Goal: Submit feedback/report problem

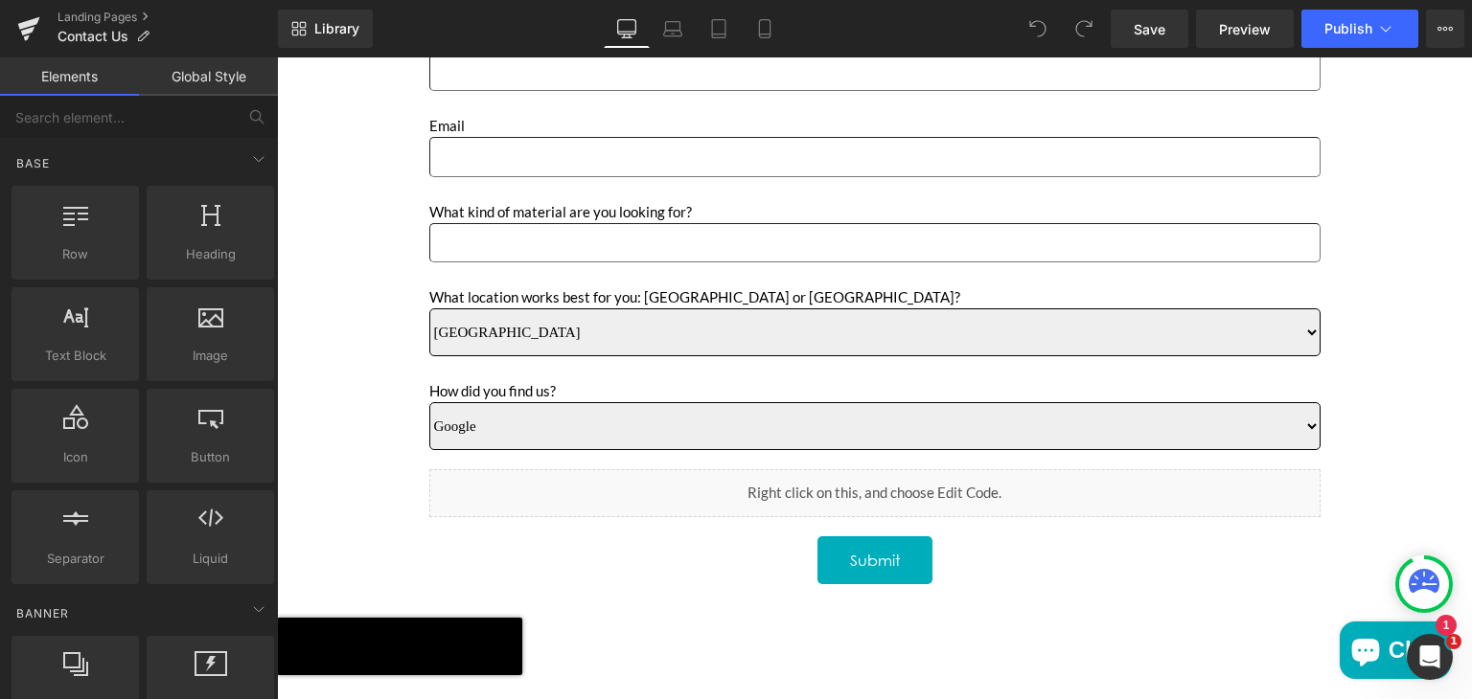
scroll to position [869, 0]
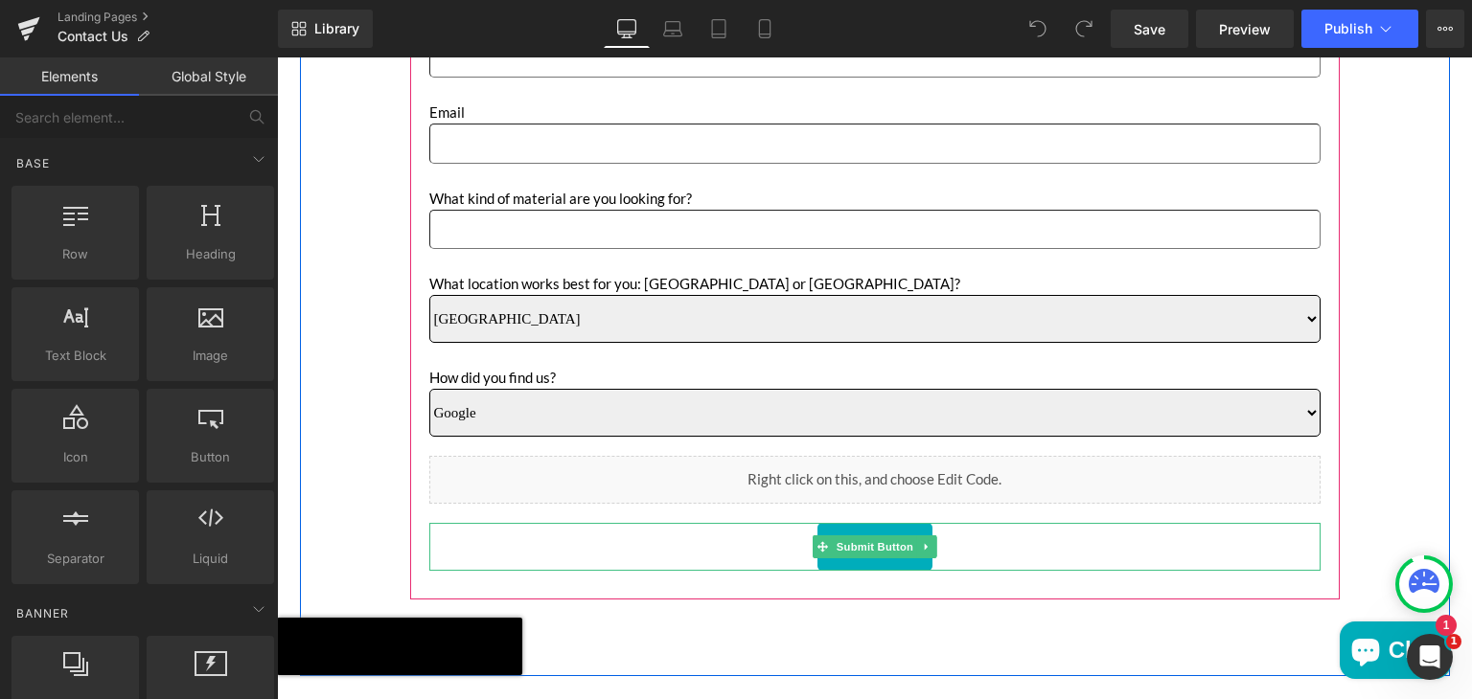
click at [1016, 537] on div "Submit" at bounding box center [874, 547] width 891 height 48
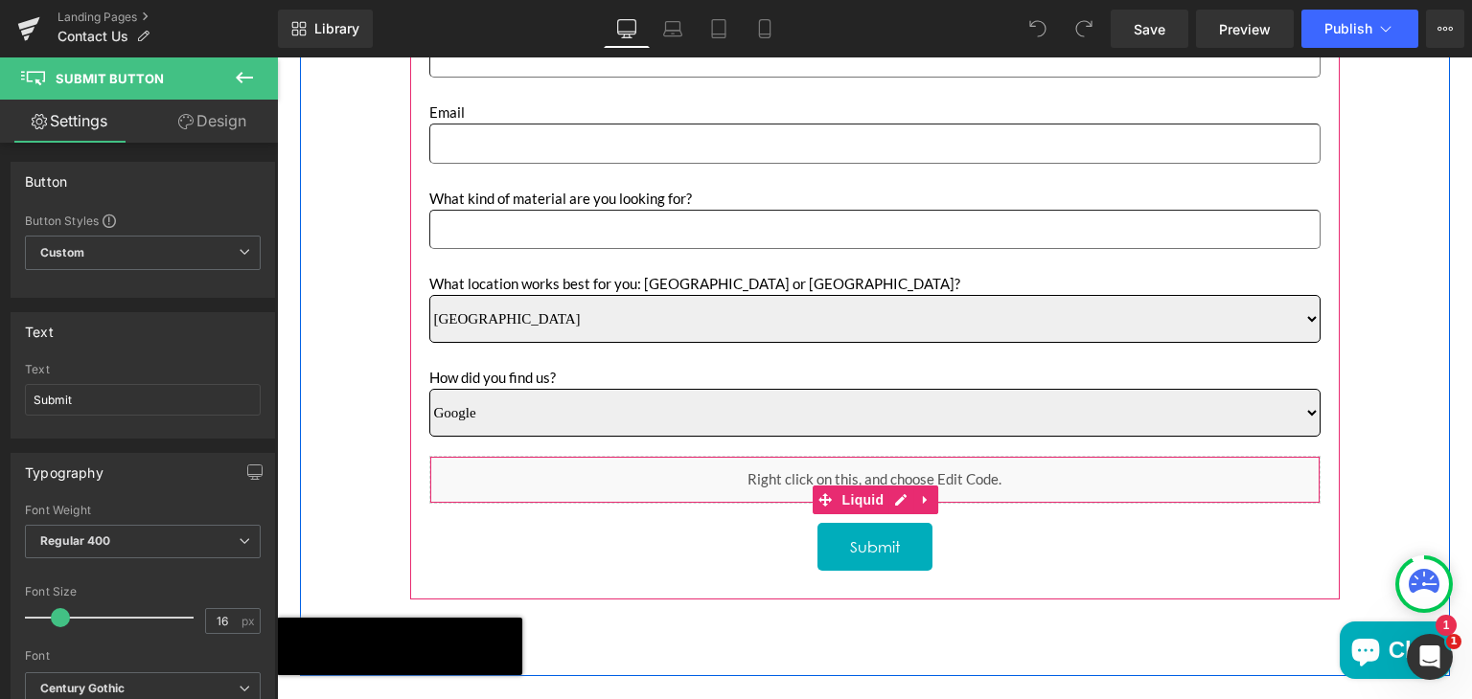
click at [1010, 476] on div "Liquid" at bounding box center [874, 480] width 891 height 48
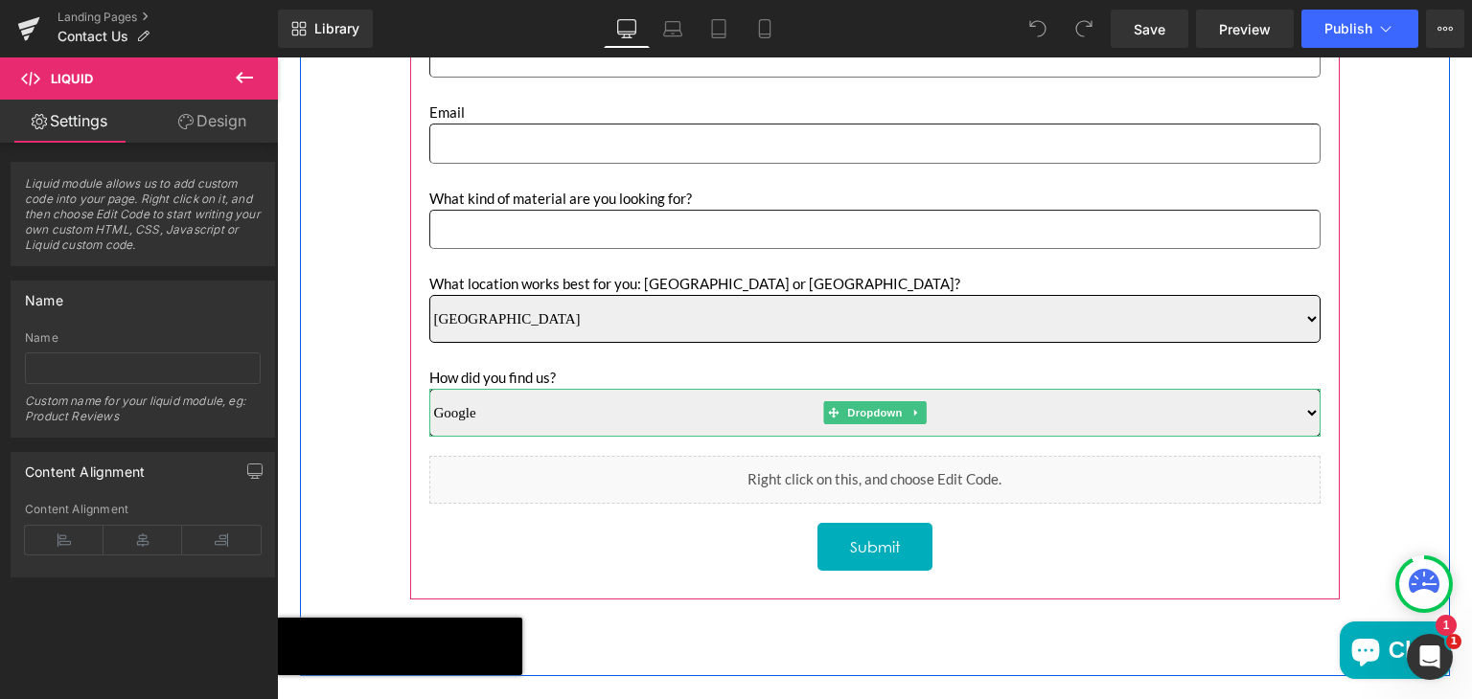
click at [1030, 421] on select "Google Instagram Pinterest Linkedin Referral" at bounding box center [874, 413] width 891 height 48
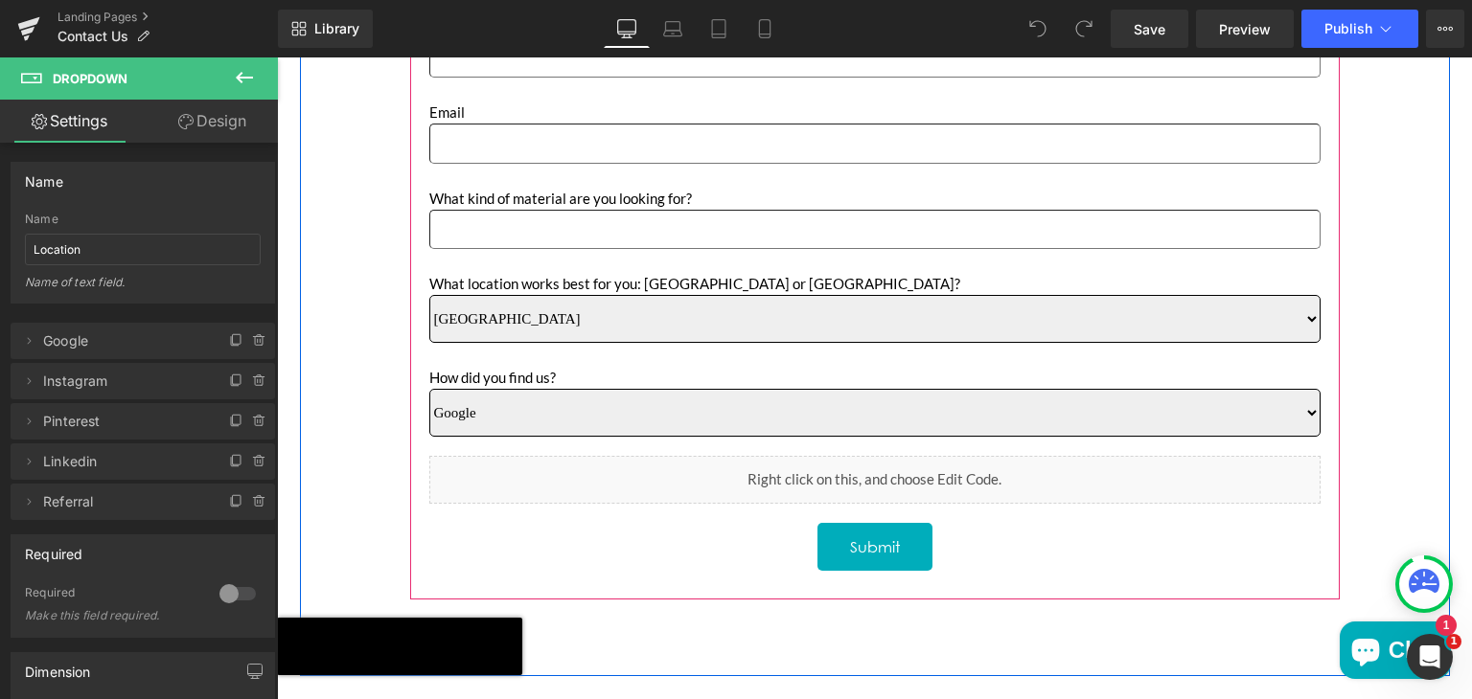
click at [1065, 578] on div "Name Text Block Text Field Phone Text Block Text Field Email Text Block Email F…" at bounding box center [874, 265] width 929 height 671
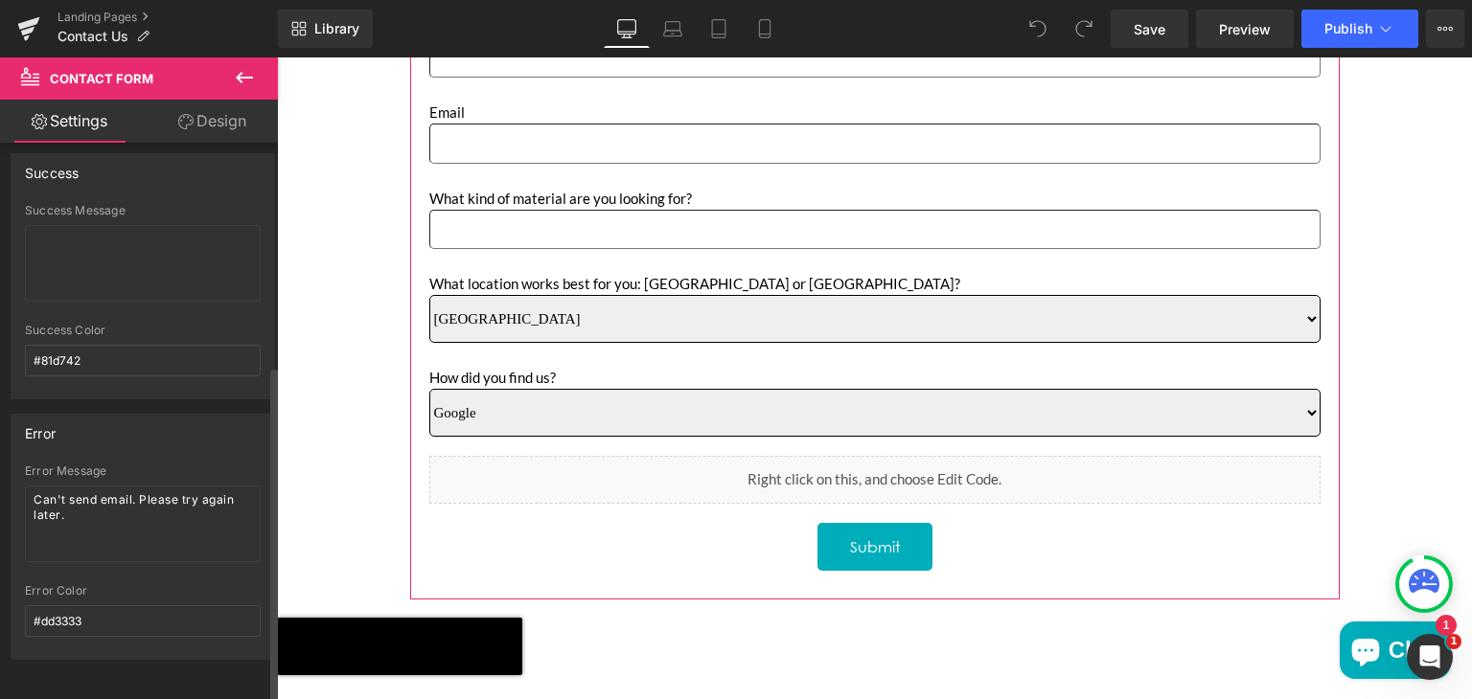
scroll to position [367, 0]
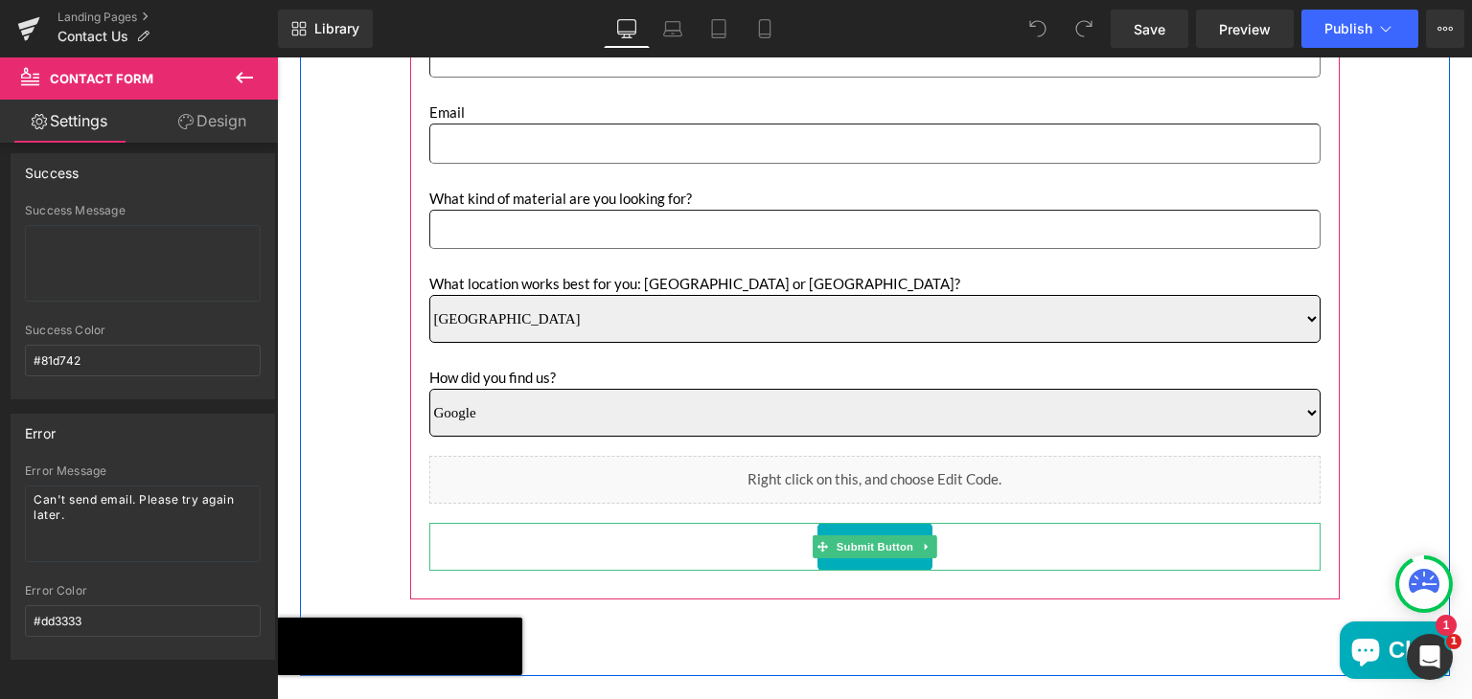
click at [526, 549] on div "Submit" at bounding box center [874, 547] width 891 height 48
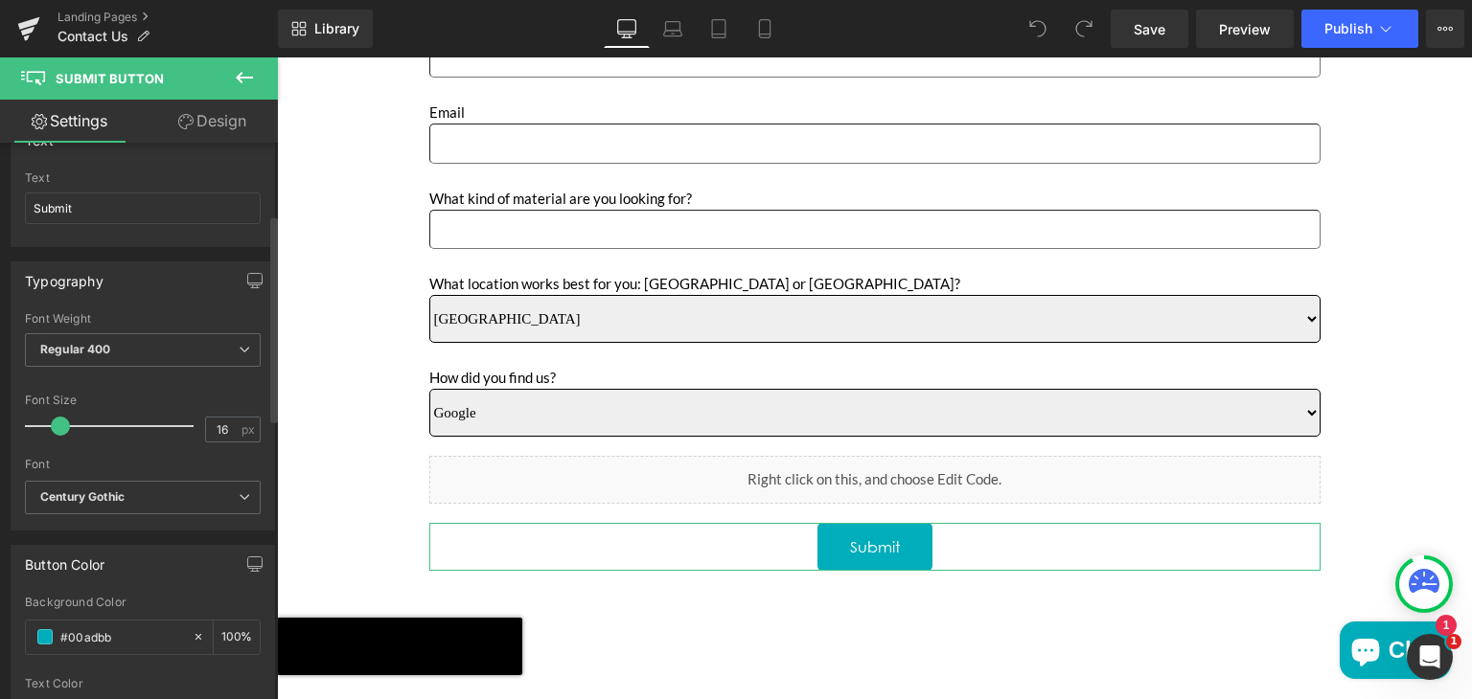
scroll to position [0, 0]
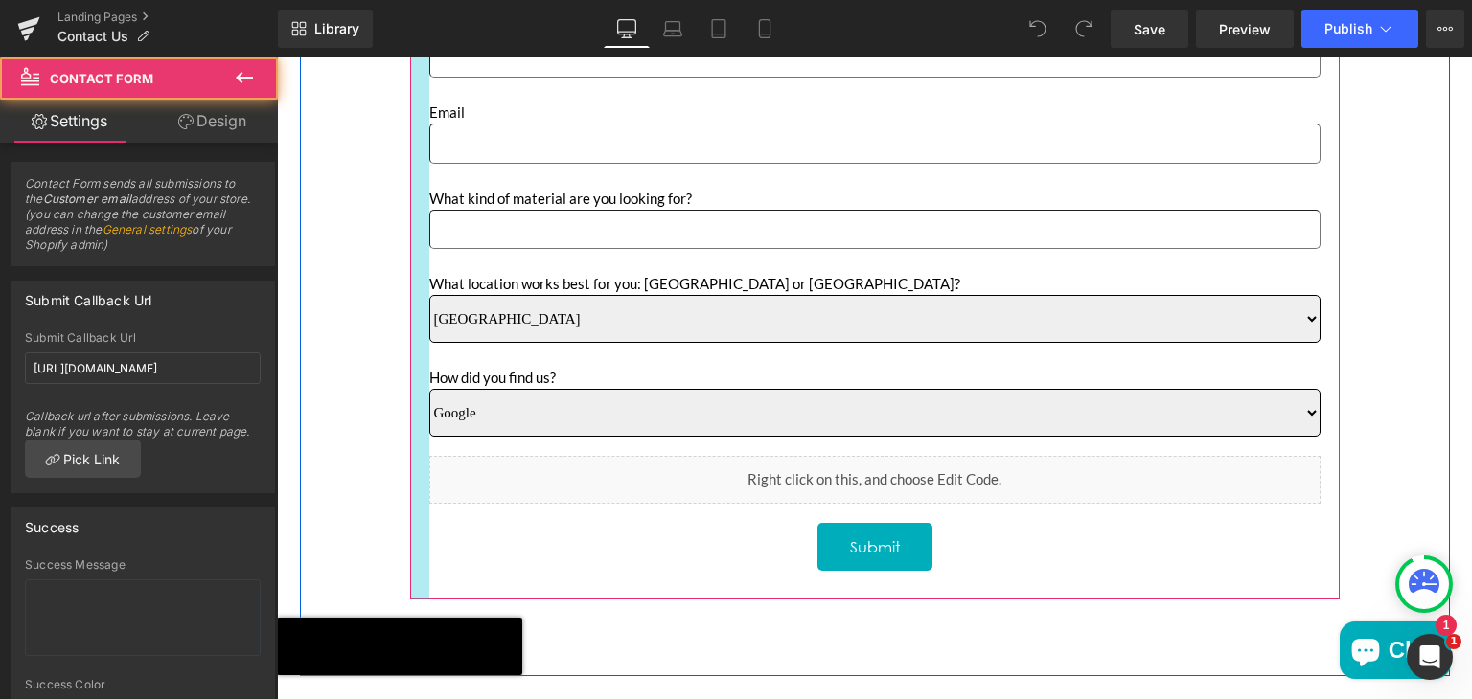
click at [413, 493] on div "Main content" at bounding box center [419, 265] width 19 height 671
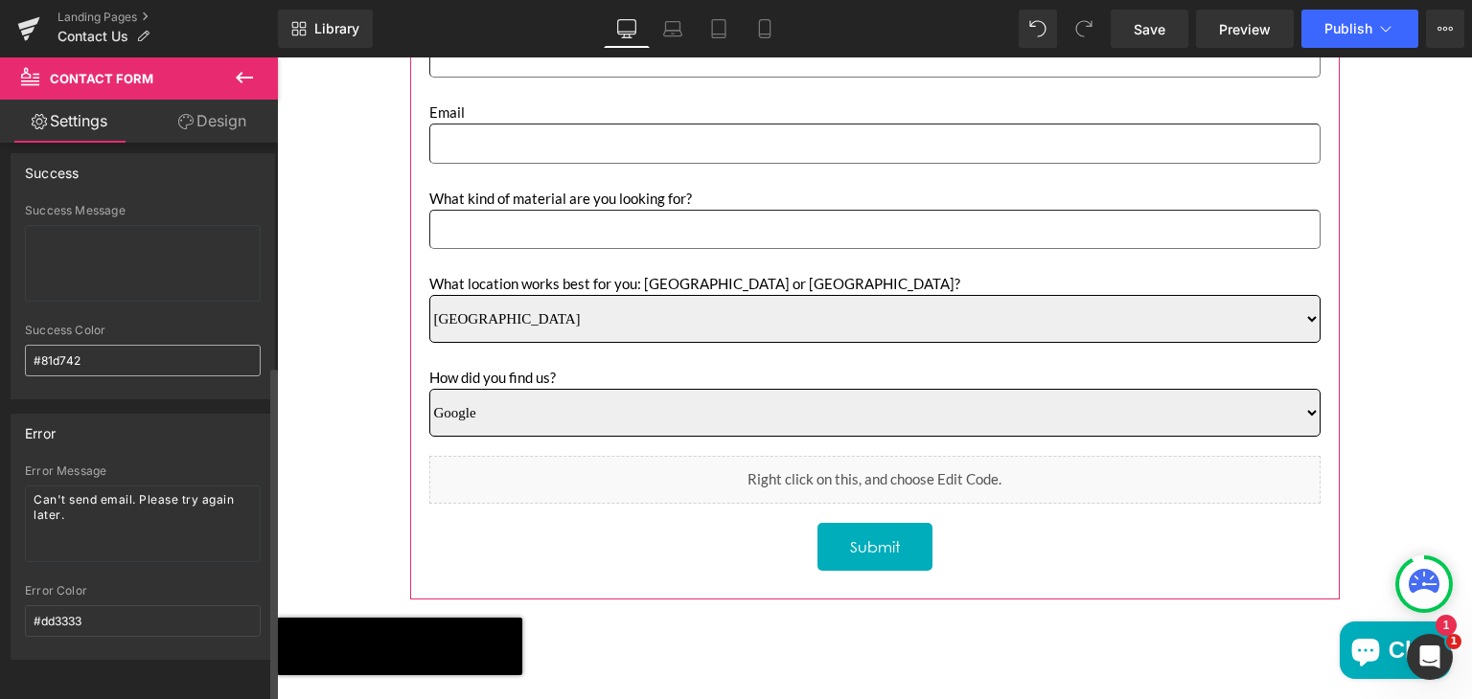
scroll to position [367, 0]
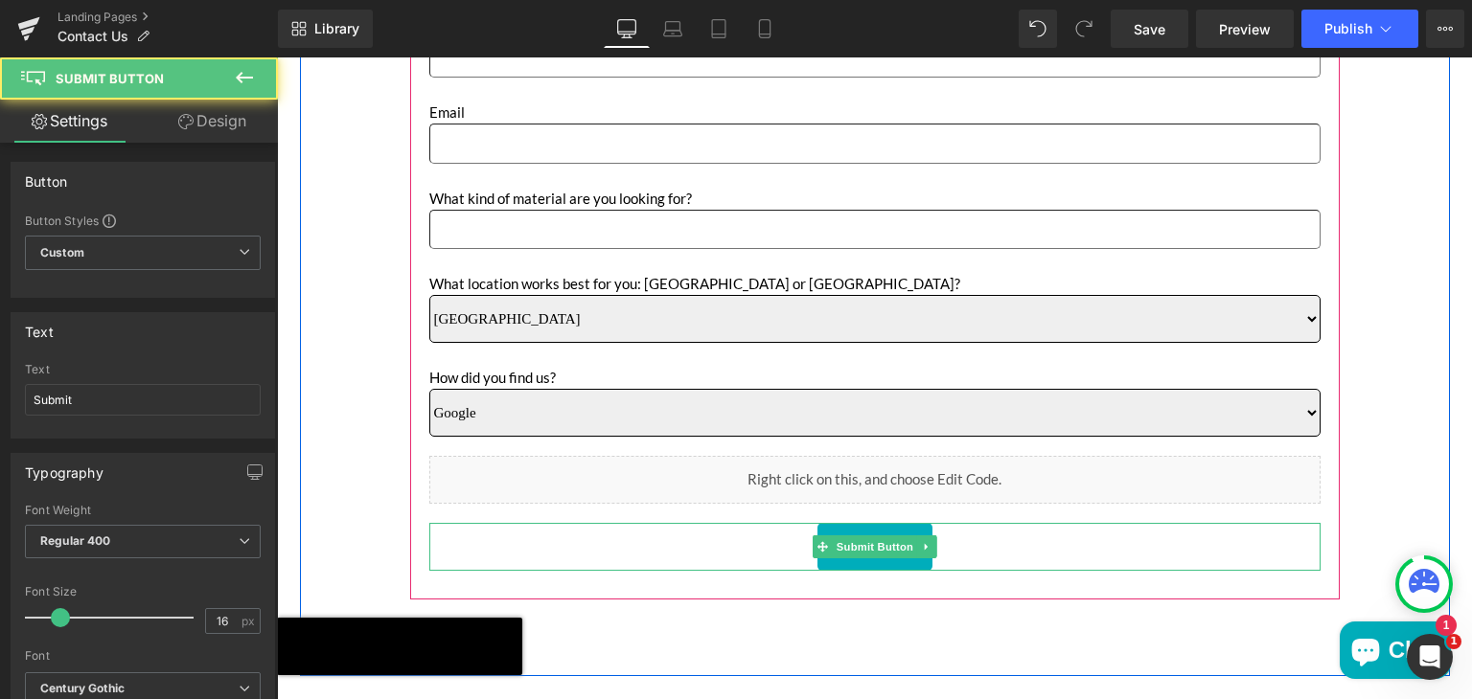
click at [595, 553] on div "Submit" at bounding box center [874, 547] width 891 height 48
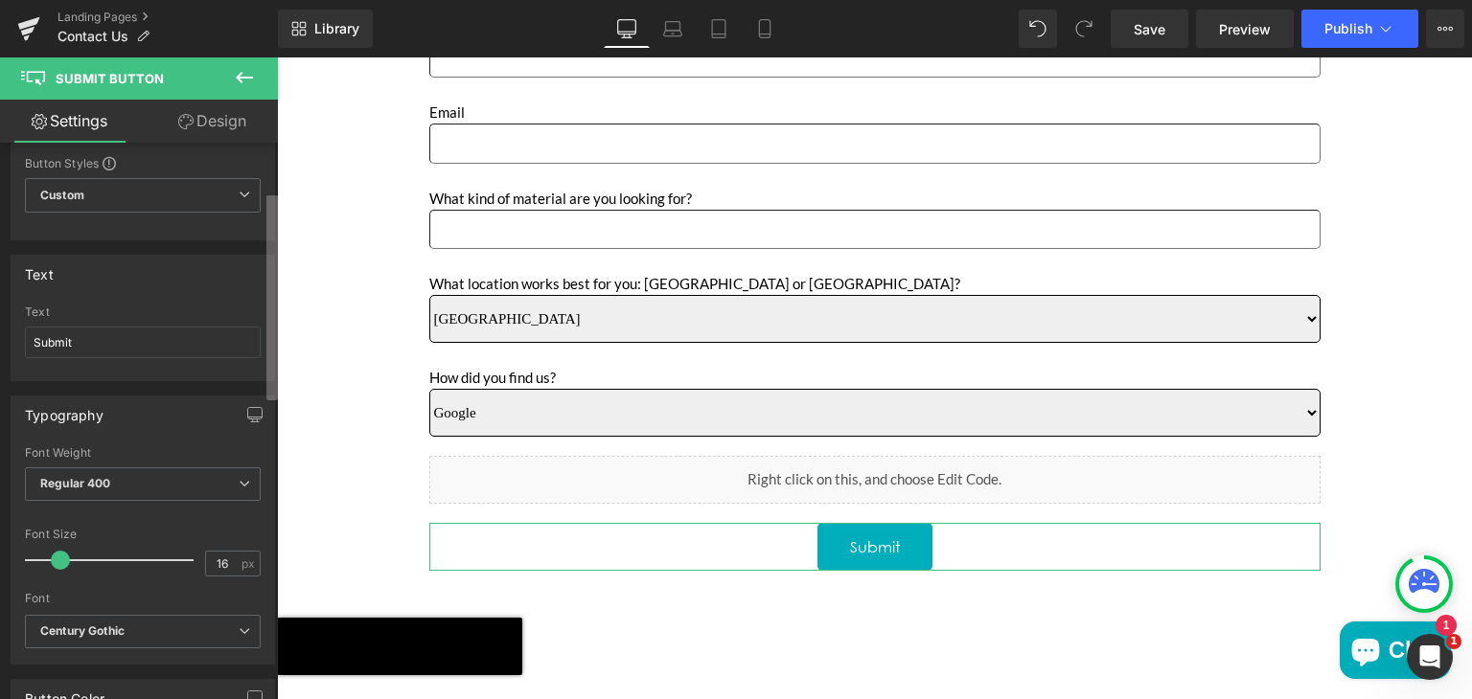
scroll to position [0, 0]
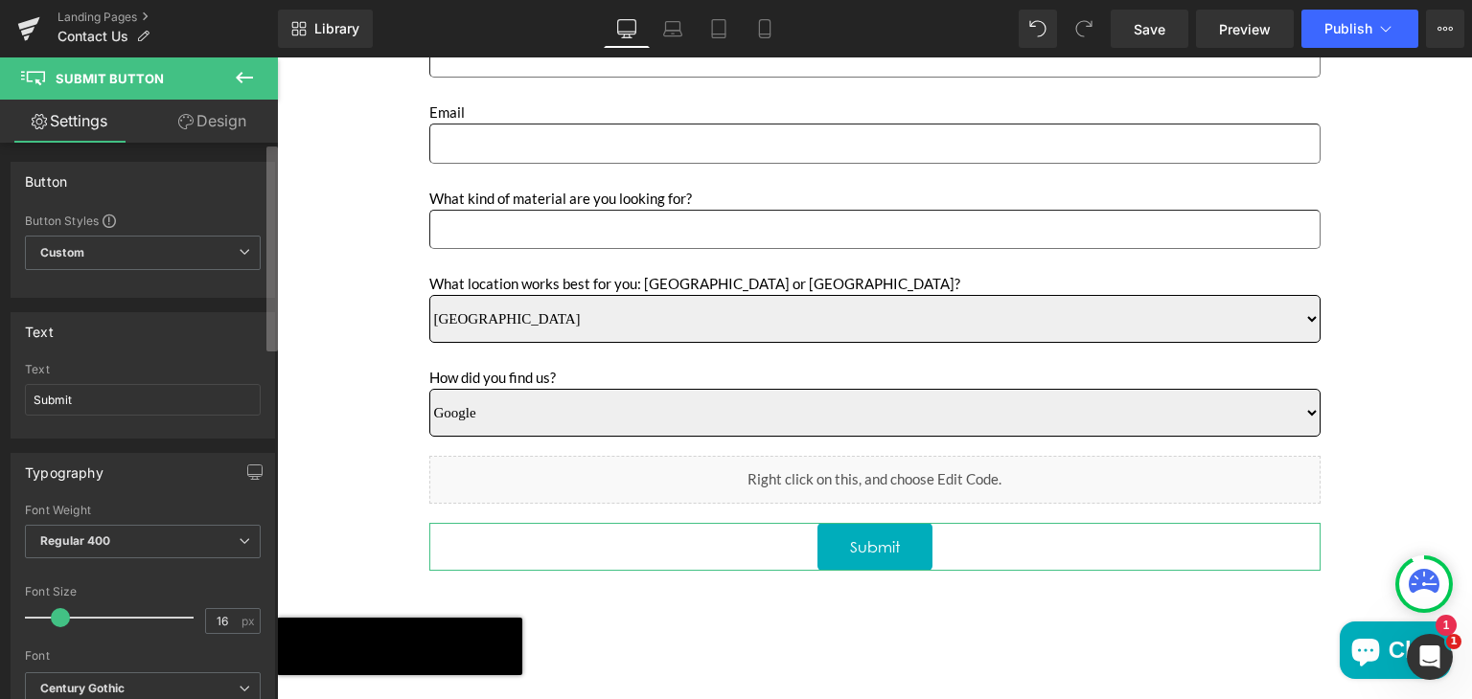
click at [245, 169] on div "Button Button Styles Custom Custom Setup Global Style Custom Setup Global Style…" at bounding box center [139, 425] width 278 height 565
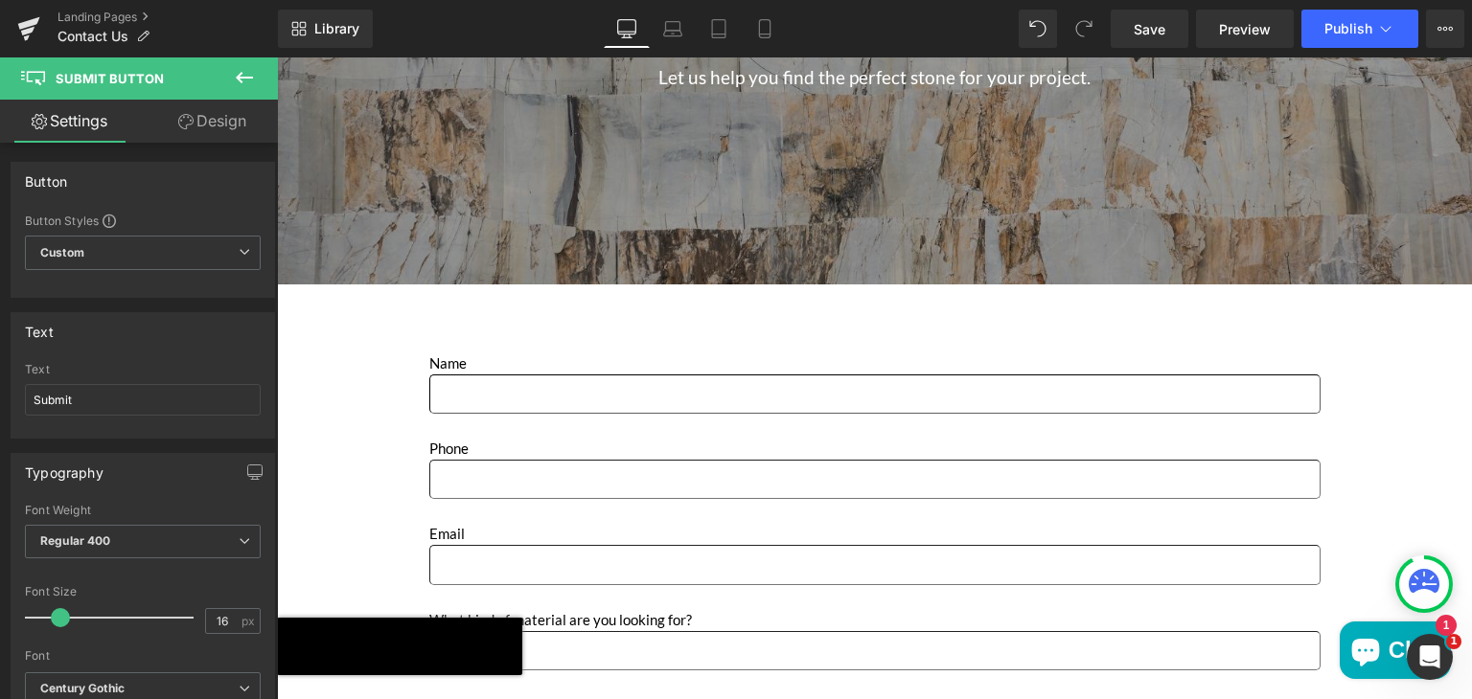
scroll to position [679, 0]
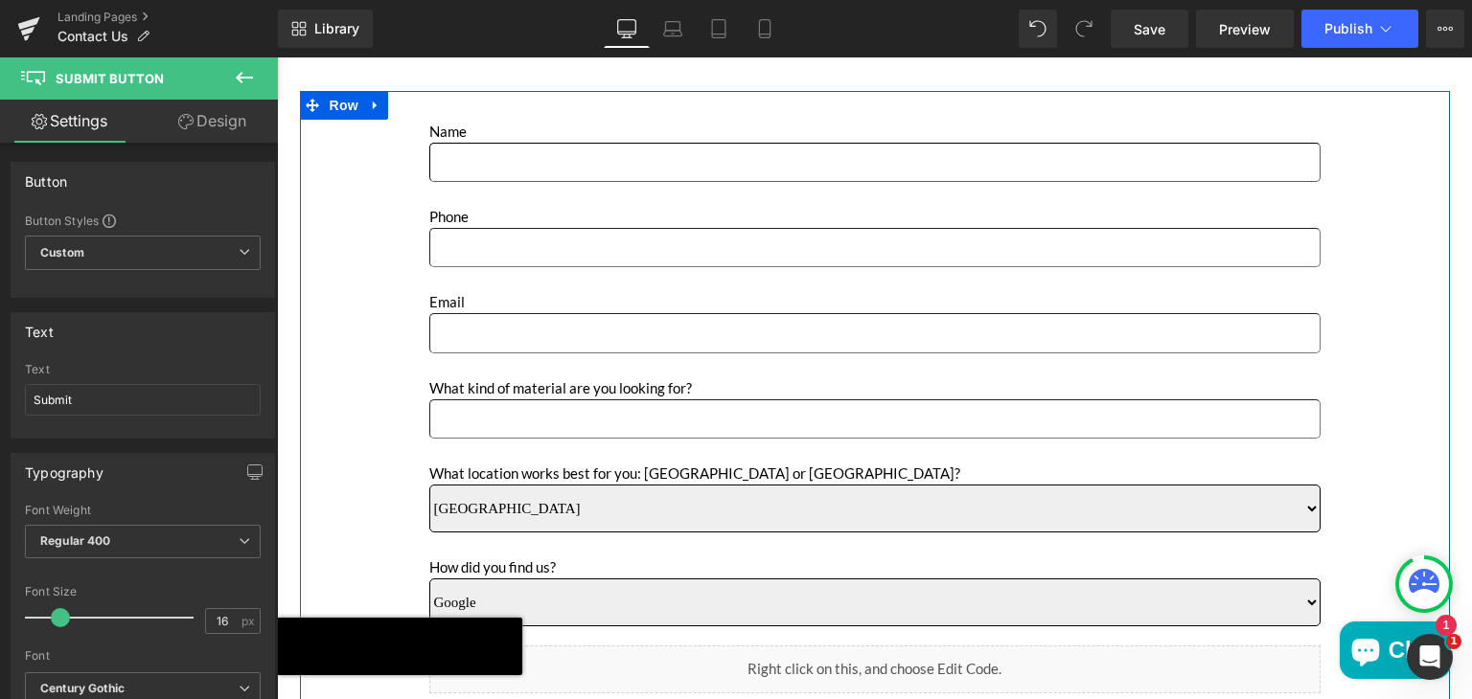
click at [1261, 103] on div "Name Text Block Text Field Phone Text Block Text Field Email Text Block Email F…" at bounding box center [875, 479] width 1150 height 776
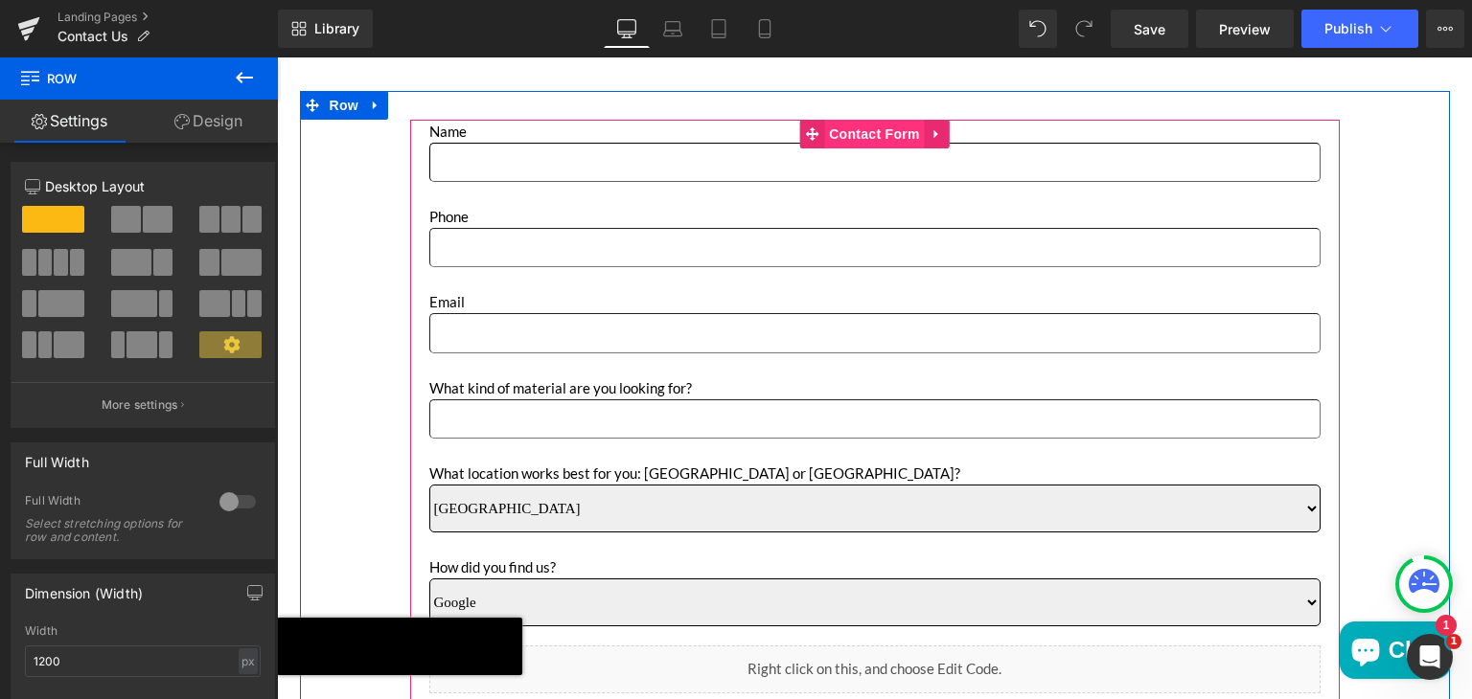
click at [879, 135] on span "Contact Form" at bounding box center [874, 134] width 101 height 29
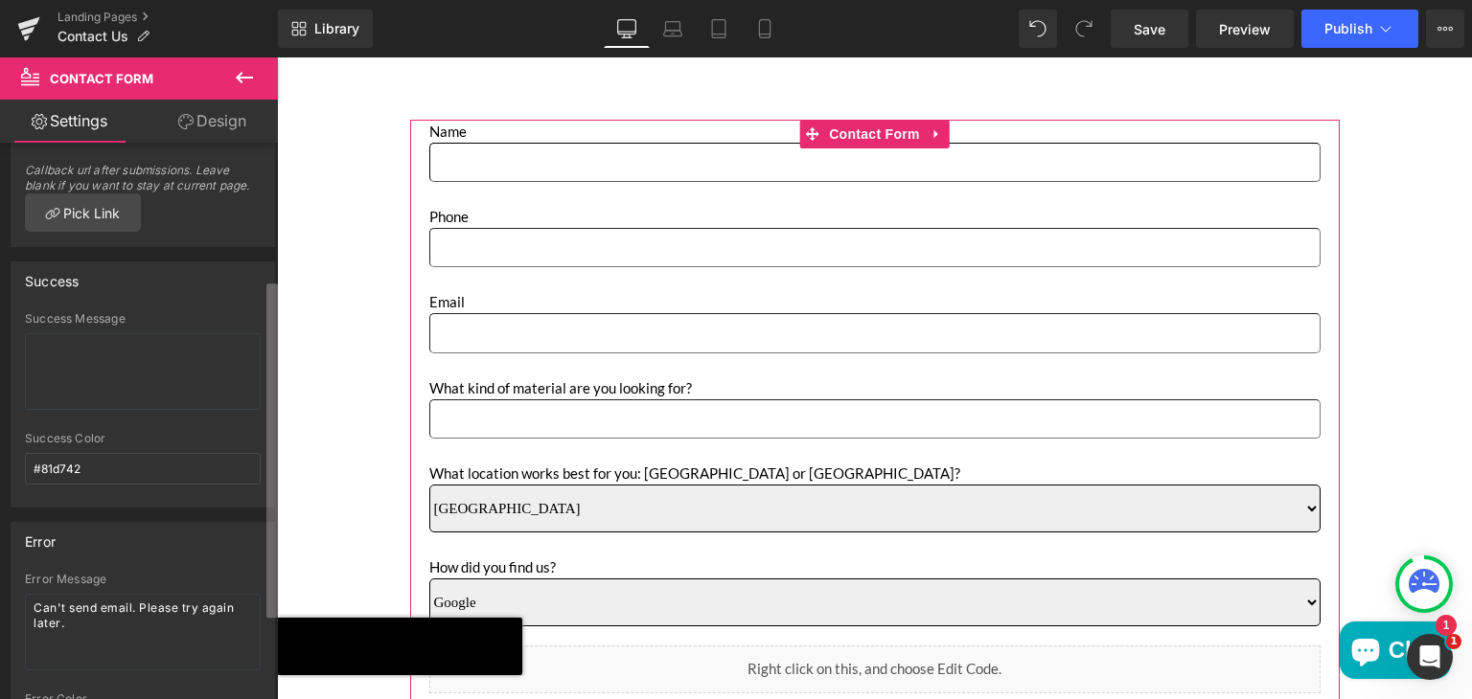
scroll to position [367, 0]
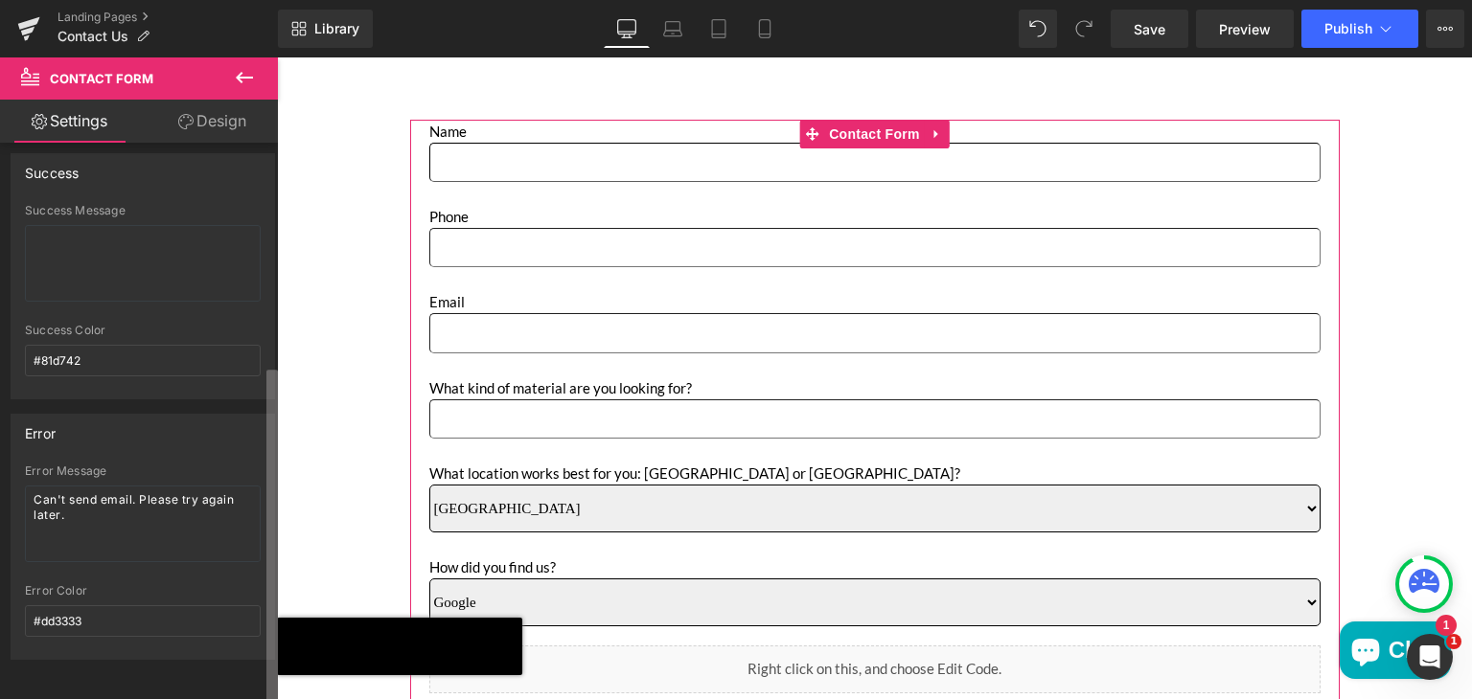
click at [249, 470] on div "Contact Form sends all submissions to the Customer email address of your store.…" at bounding box center [139, 425] width 278 height 565
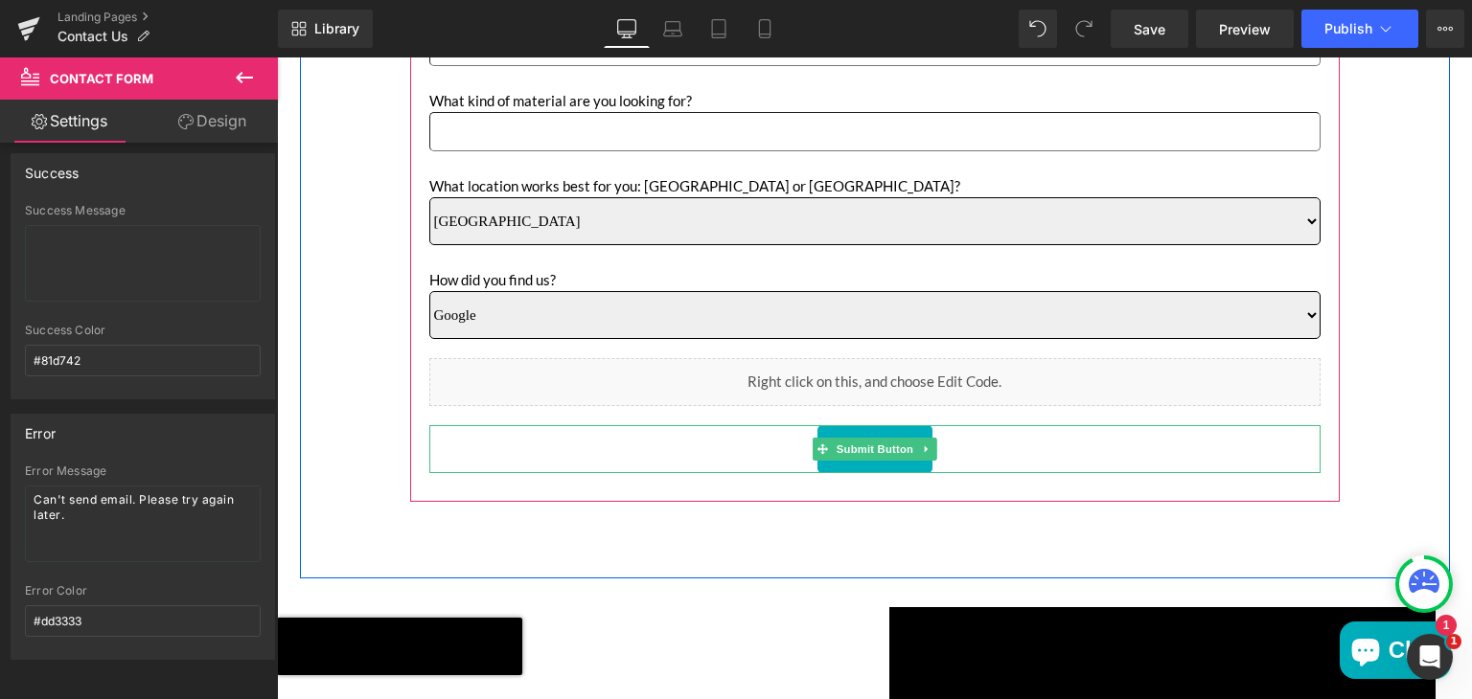
scroll to position [1062, 0]
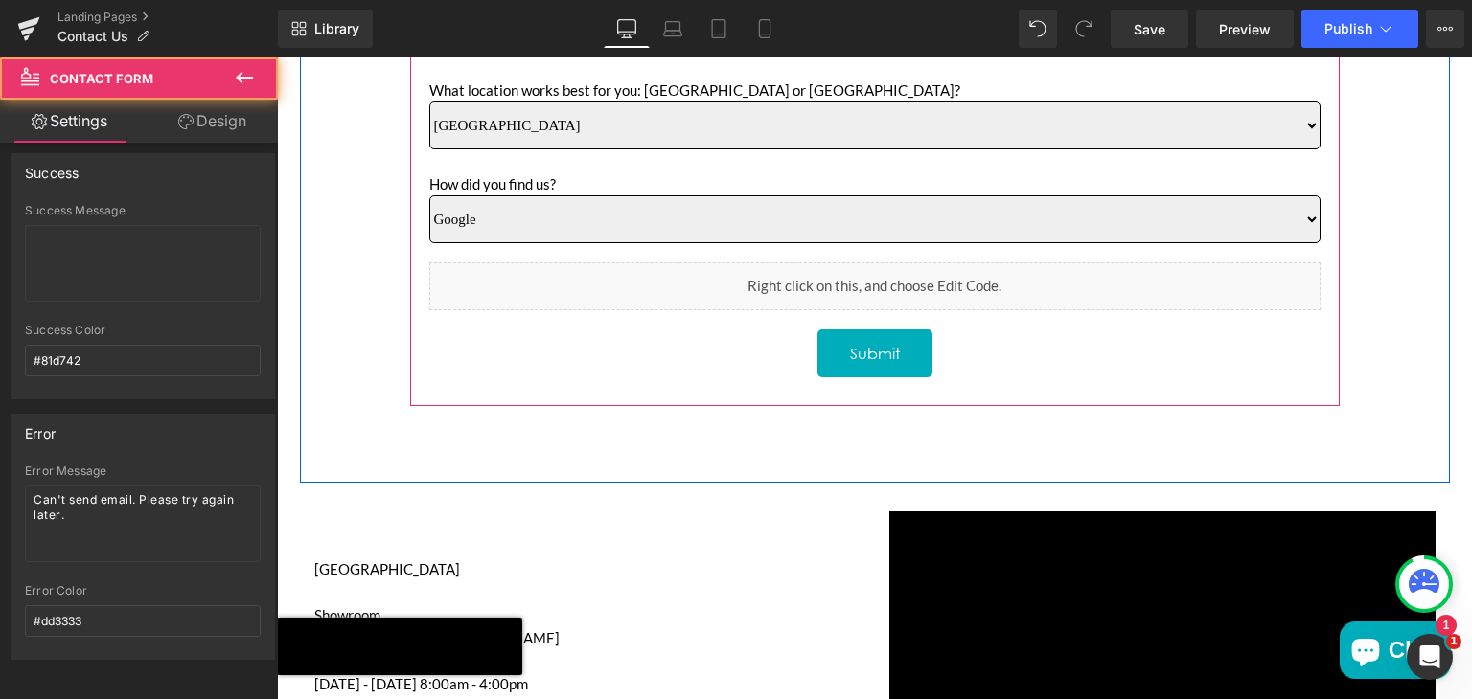
click at [1175, 396] on div "Name Text Block Text Field Phone Text Block Text Field Email Text Block Email F…" at bounding box center [874, 72] width 929 height 671
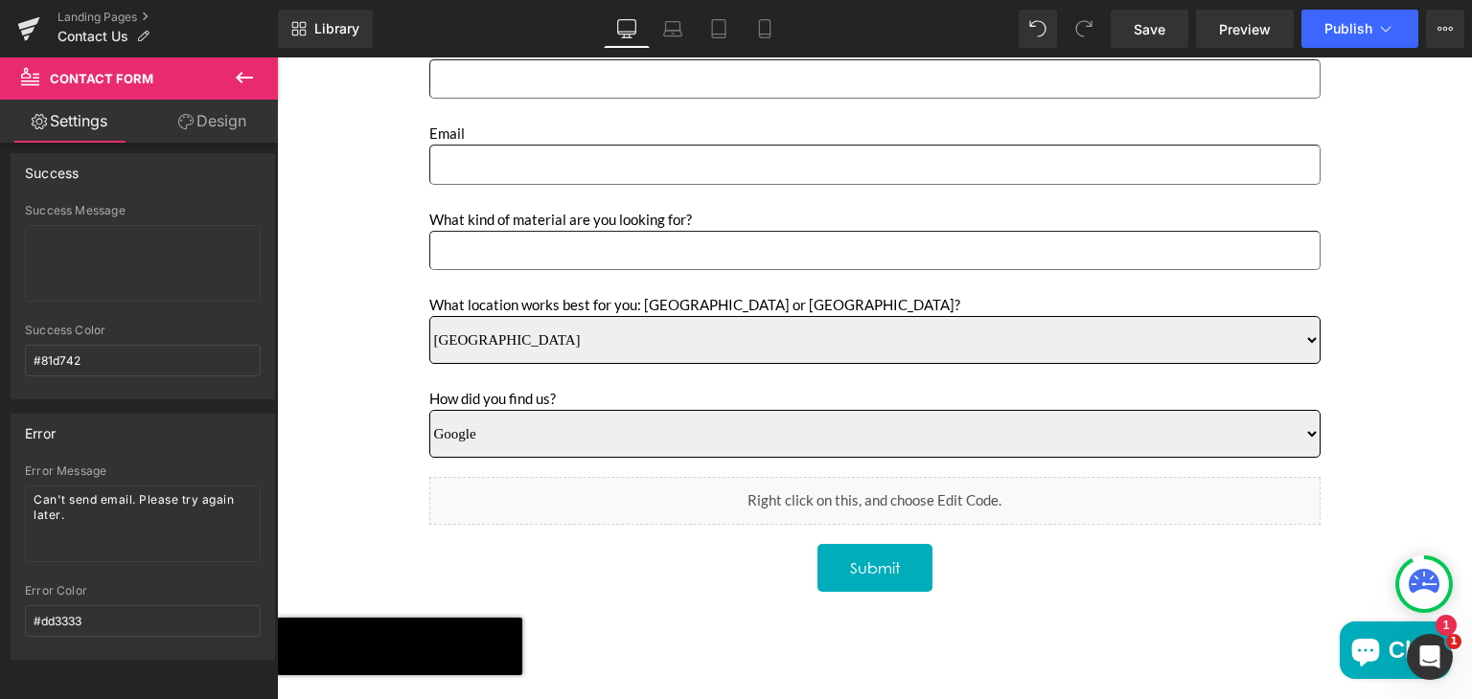
scroll to position [979, 0]
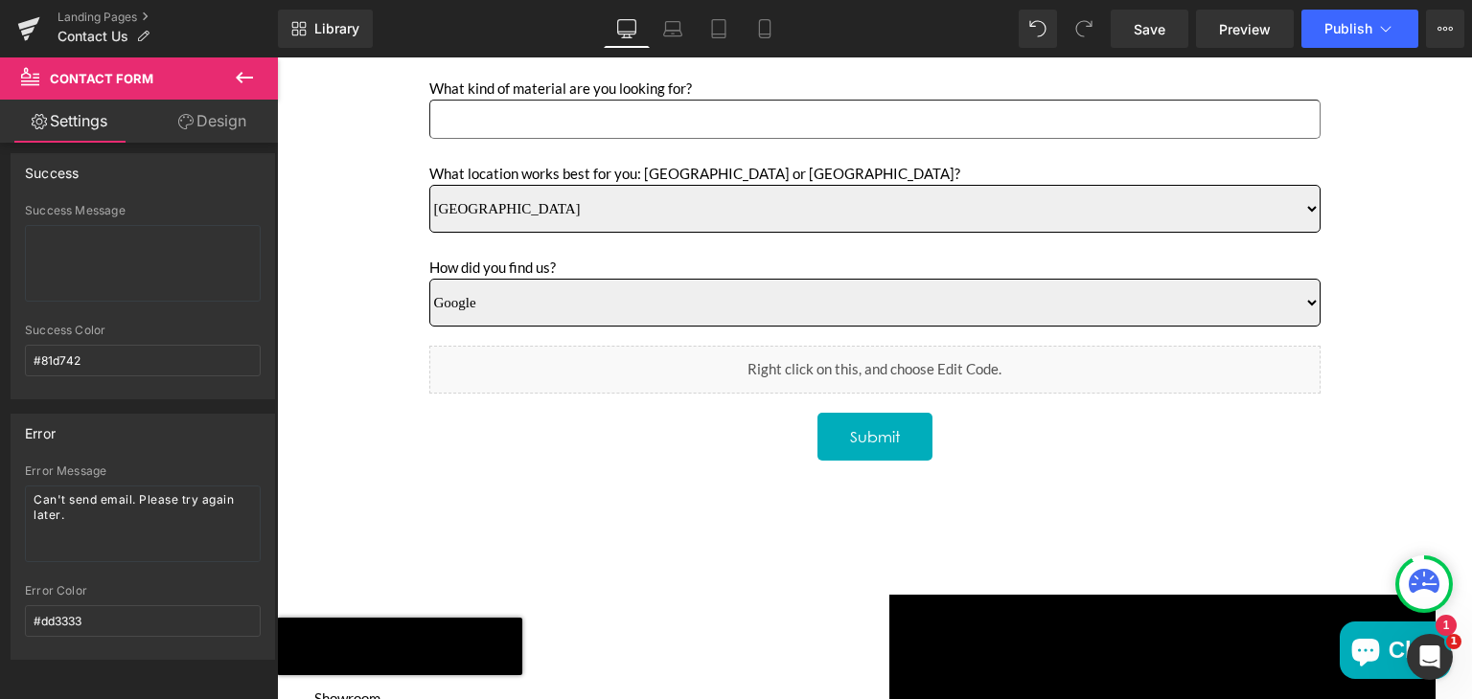
click at [921, 34] on div "Library Desktop Desktop Laptop Tablet Mobile Save Preview Publish Scheduled Vie…" at bounding box center [875, 29] width 1194 height 38
